Goal: Obtain resource: Download file/media

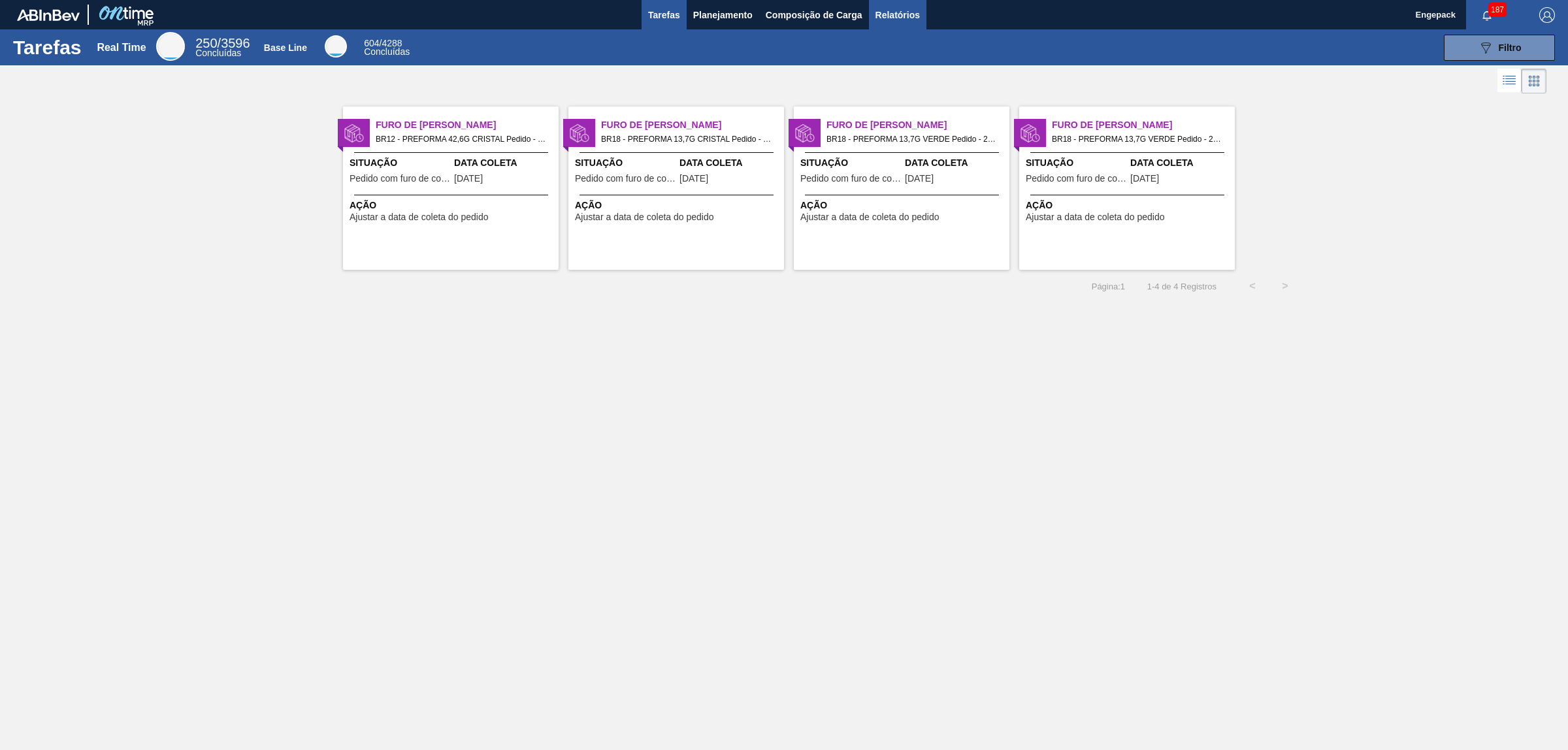
click at [896, 7] on span "Relatórios" at bounding box center [898, 15] width 44 height 16
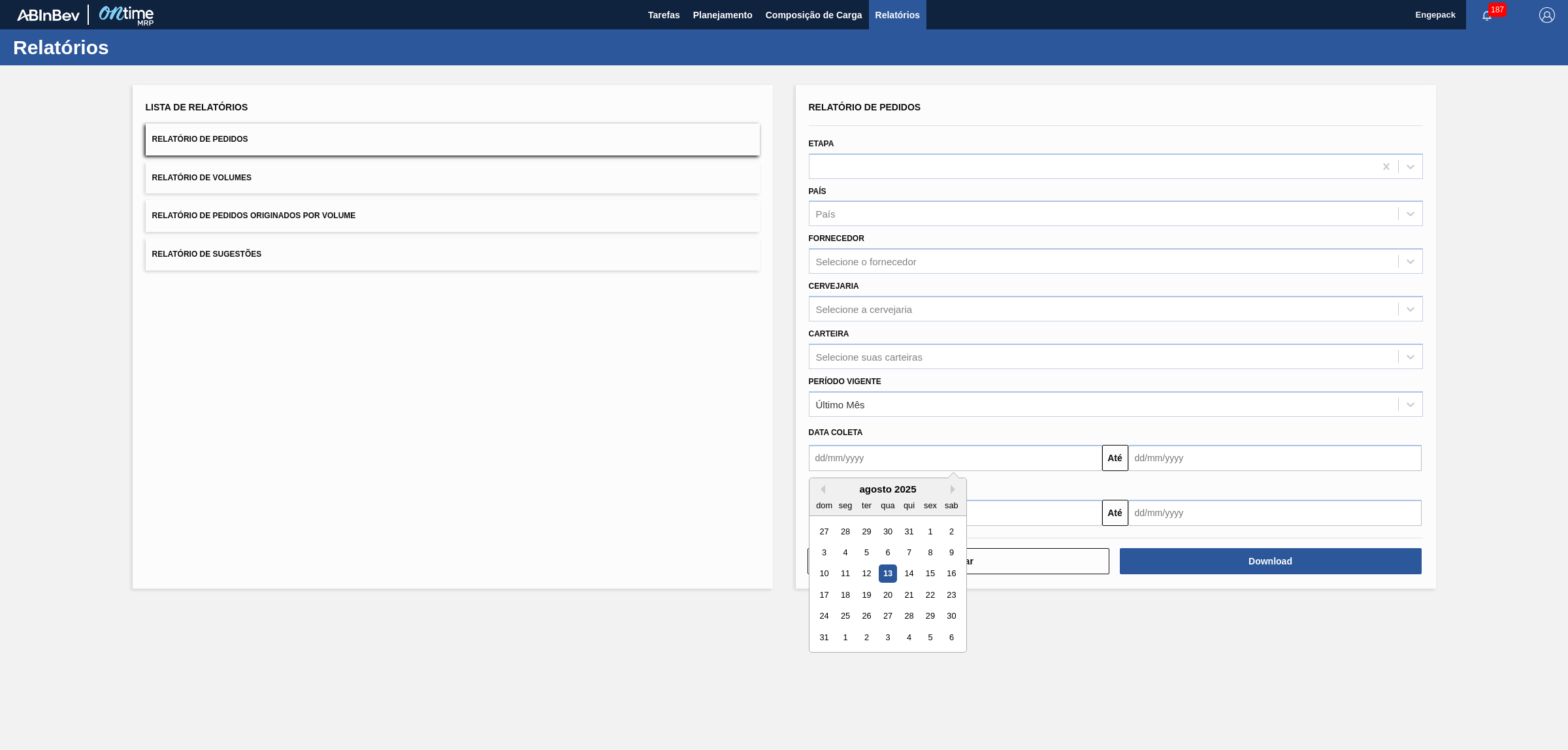
click at [935, 459] on input "text" at bounding box center [955, 457] width 294 height 26
click at [822, 487] on button "Previous Month" at bounding box center [820, 489] width 9 height 9
click at [864, 530] on div "1" at bounding box center [866, 531] width 18 height 18
type input "[DATE]"
click at [1164, 456] on input "text" at bounding box center [1275, 457] width 294 height 26
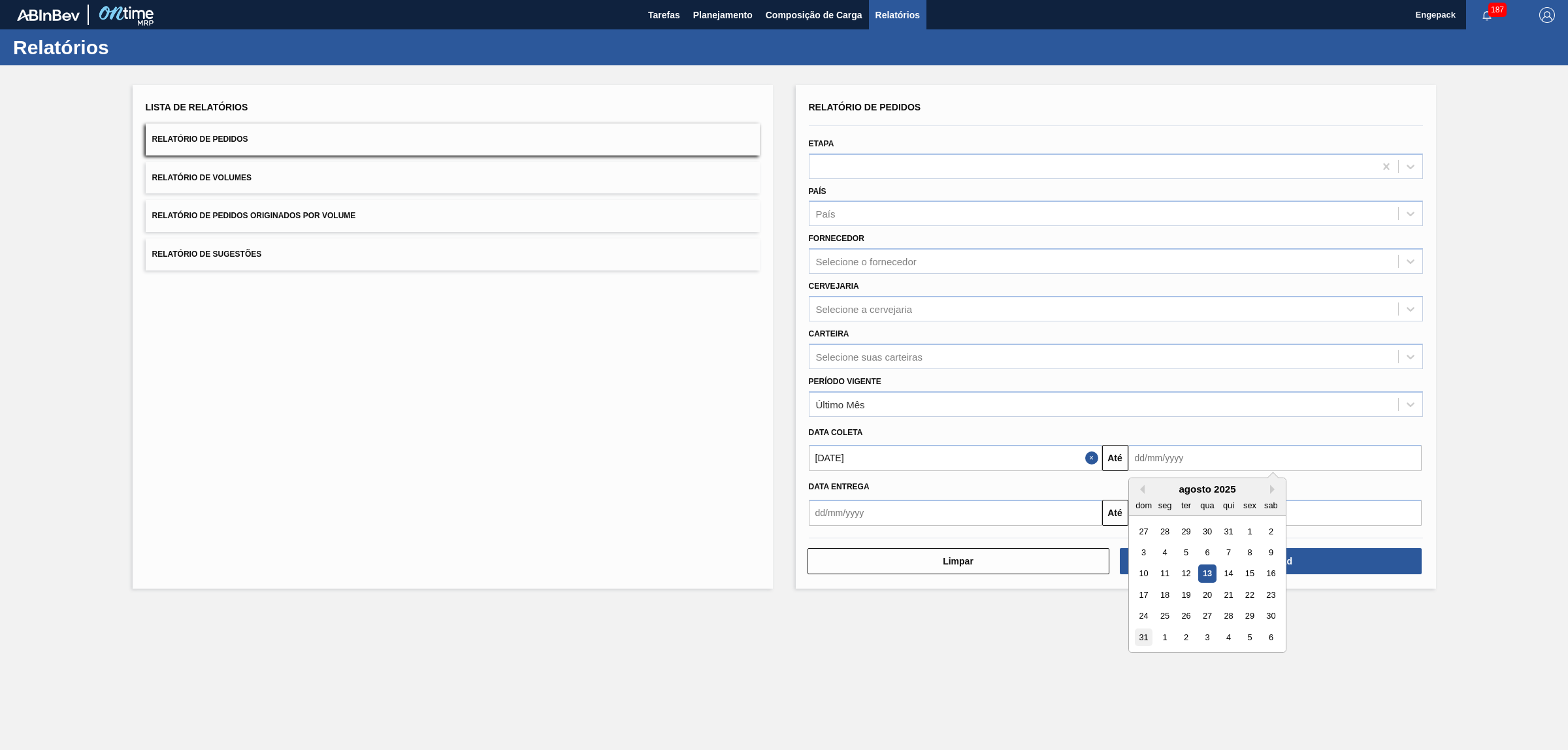
click at [1144, 639] on div "31" at bounding box center [1144, 637] width 18 height 18
type input "[DATE]"
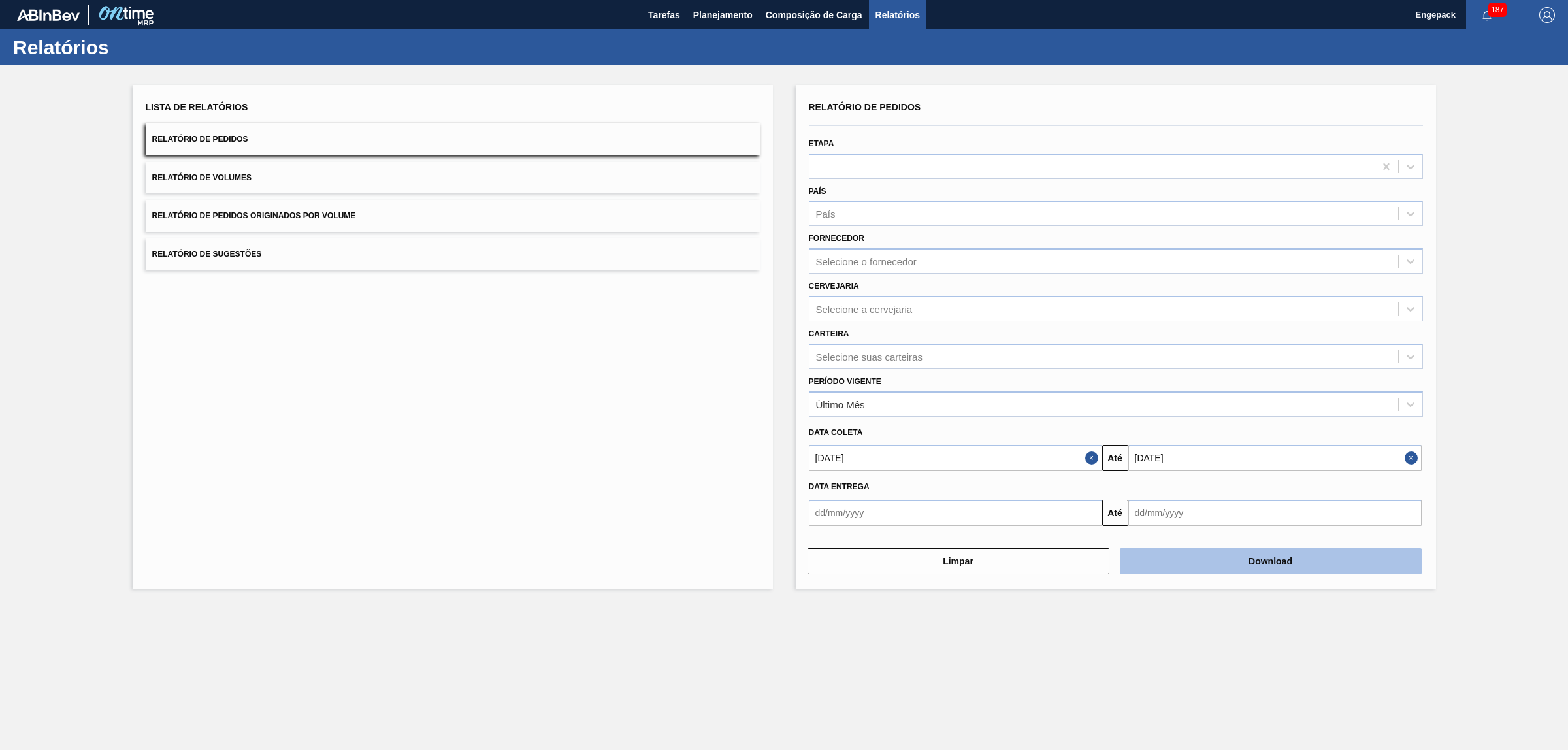
click at [1227, 557] on button "Download" at bounding box center [1271, 560] width 302 height 26
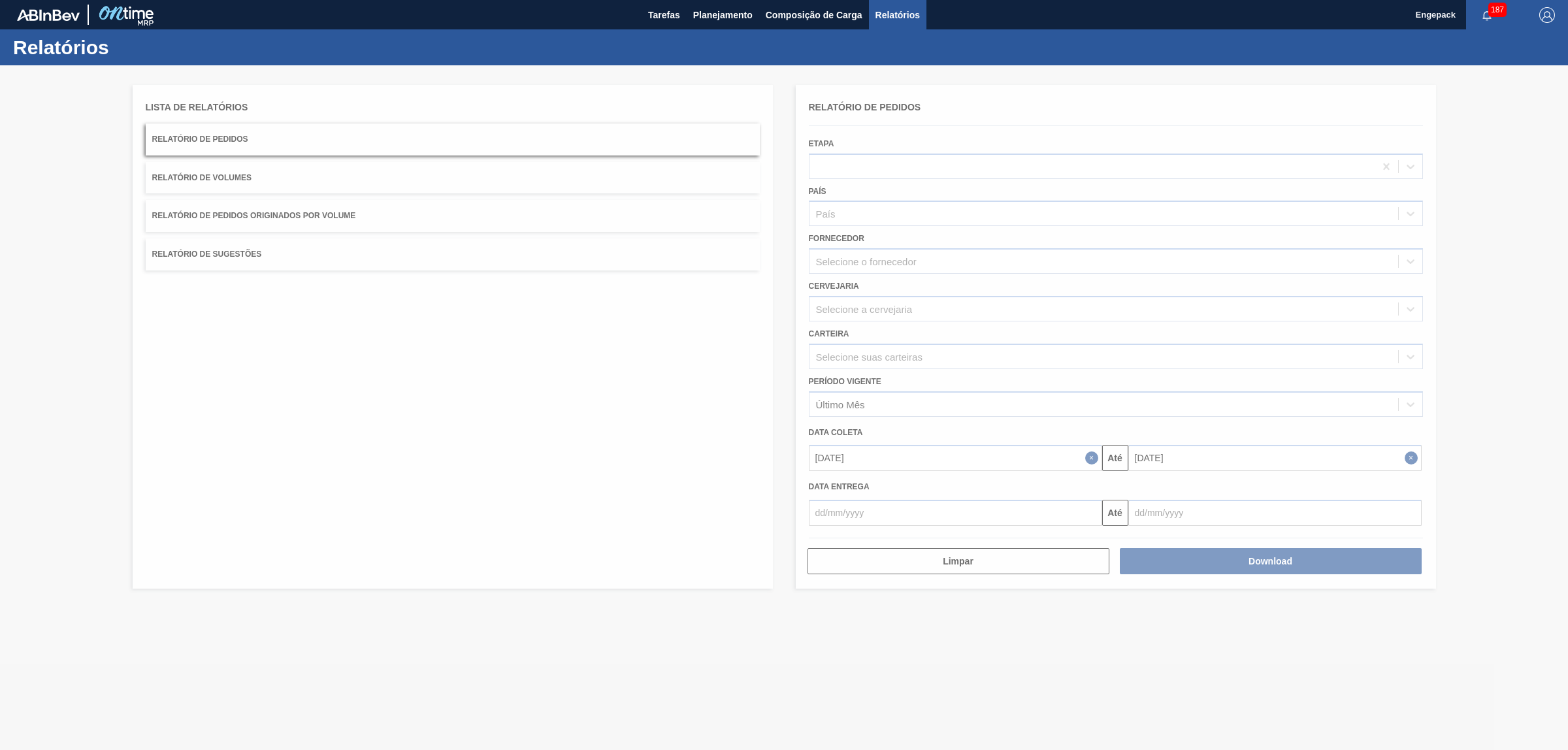
click at [791, 398] on icon at bounding box center [784, 407] width 52 height 52
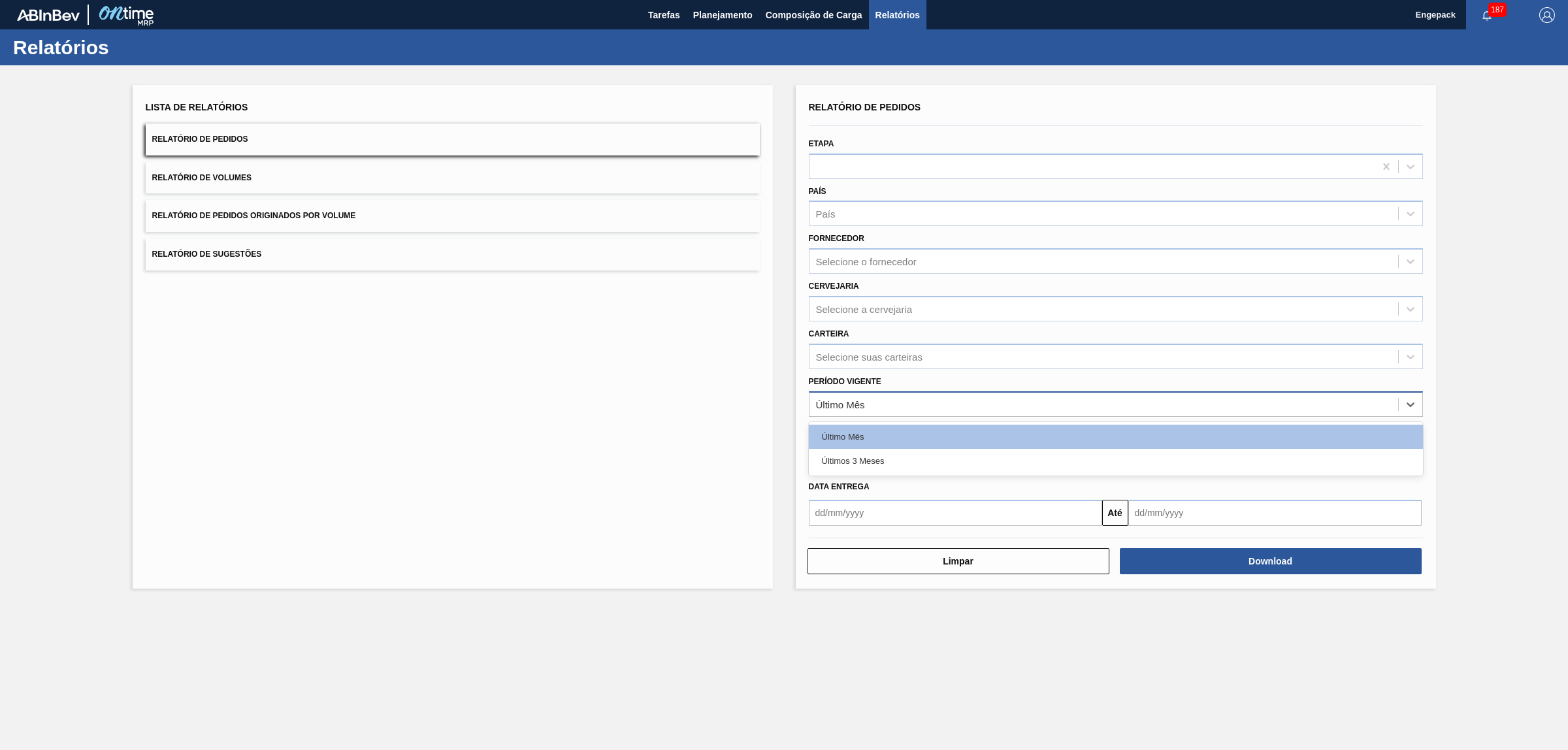
click at [949, 402] on div "Último Mês" at bounding box center [1104, 403] width 589 height 19
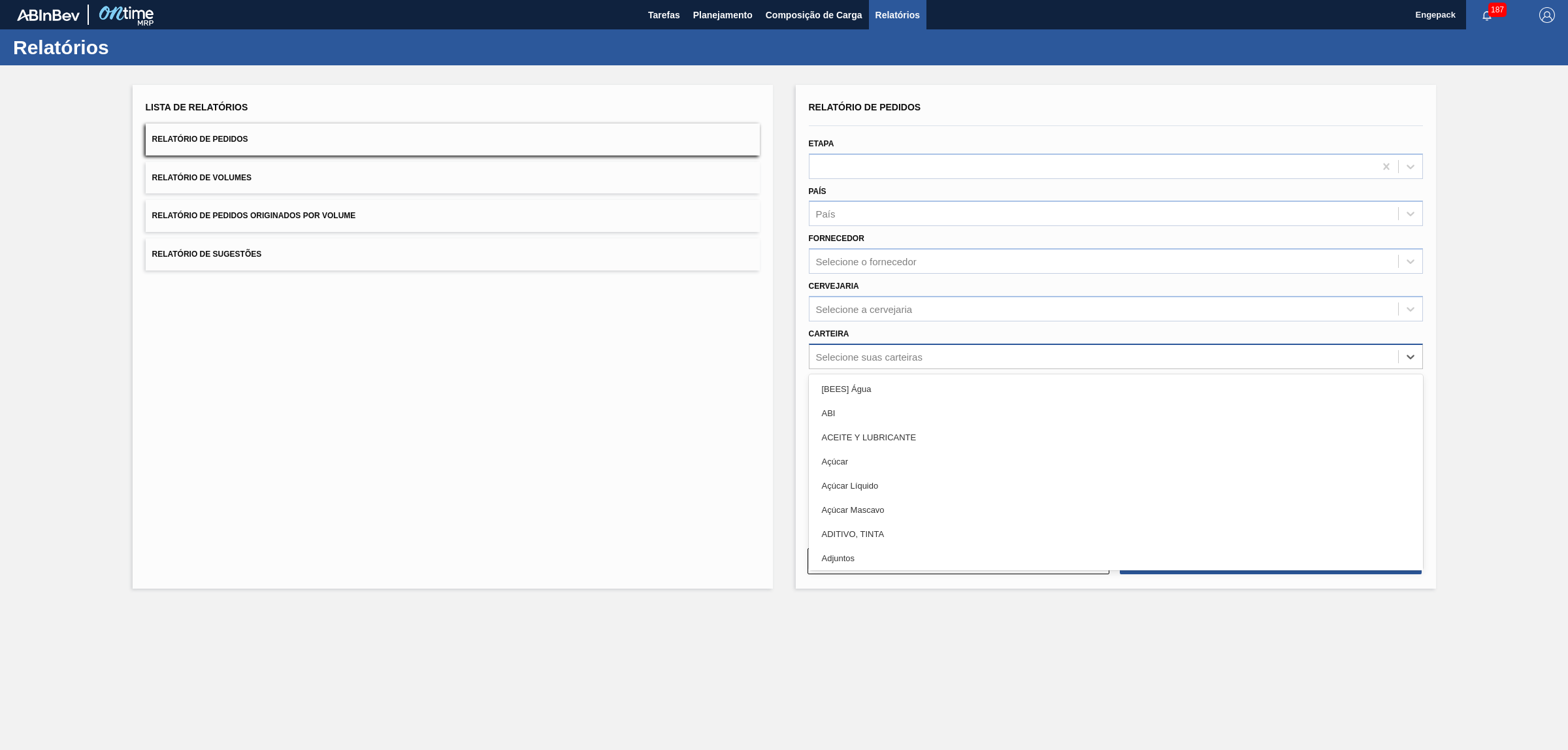
click at [940, 361] on div "Selecione suas carteiras" at bounding box center [1104, 355] width 589 height 19
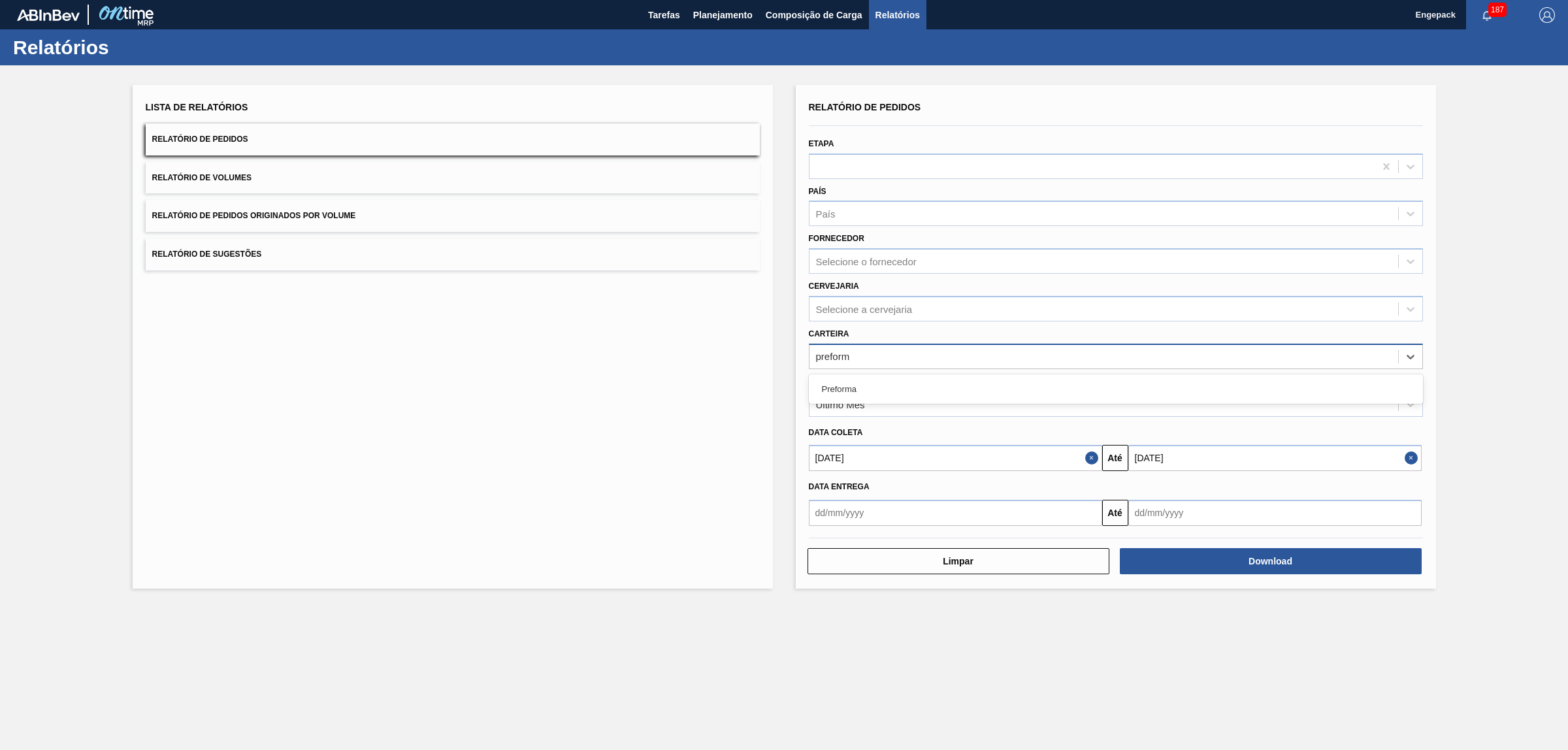
type input "preforma"
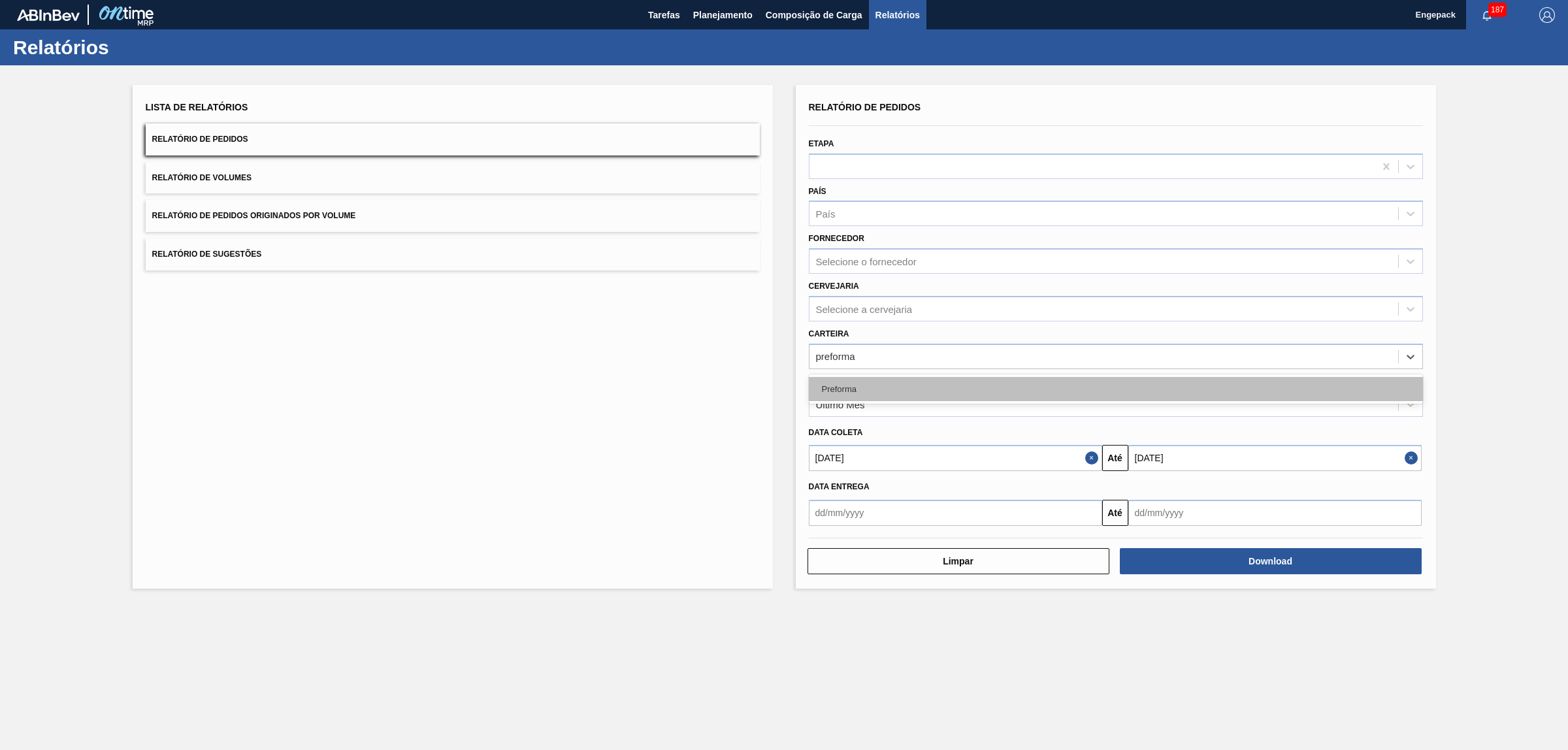
click at [907, 386] on div "Preforma" at bounding box center [1116, 388] width 615 height 24
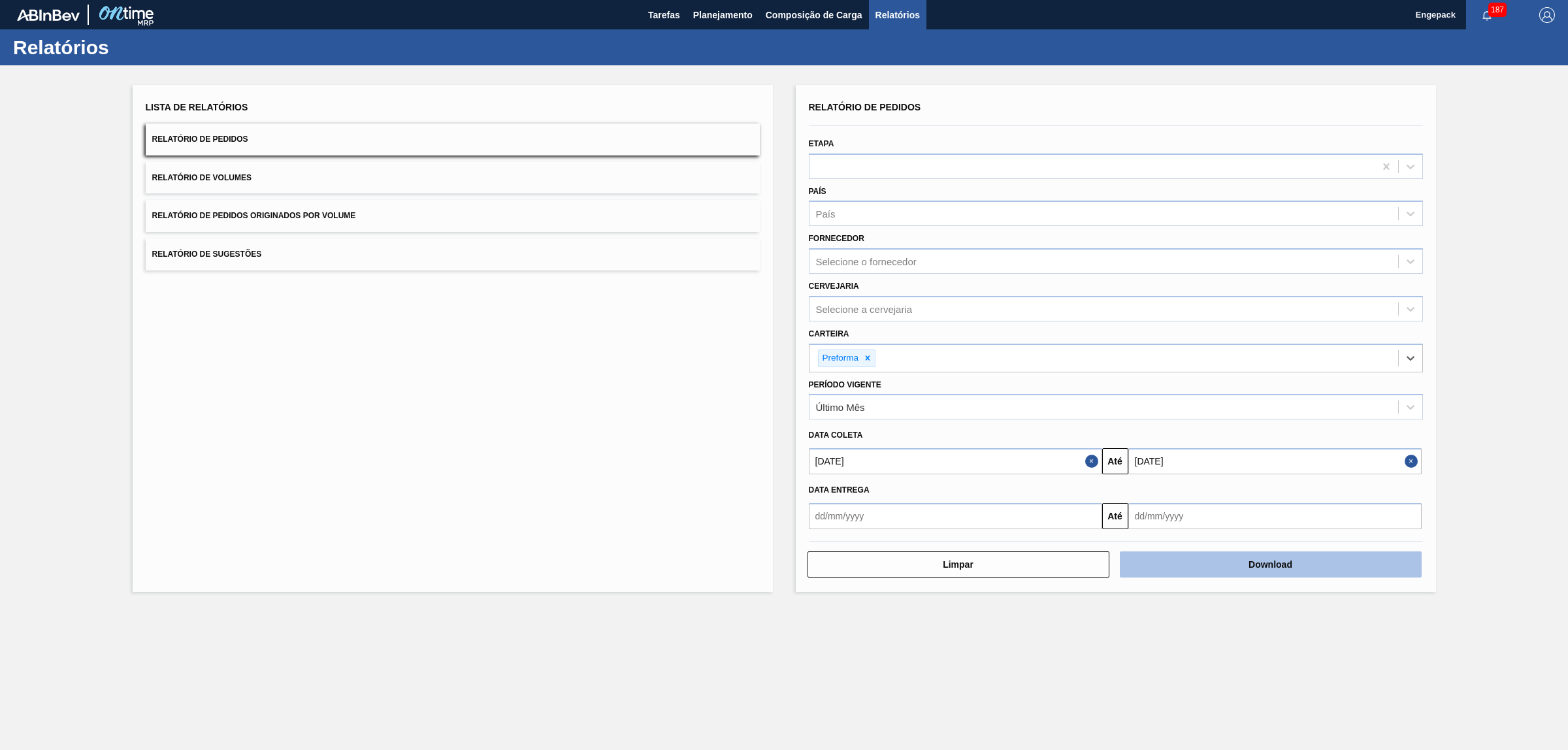
click at [1230, 564] on button "Download" at bounding box center [1271, 564] width 302 height 26
